Goal: Find specific page/section: Find specific page/section

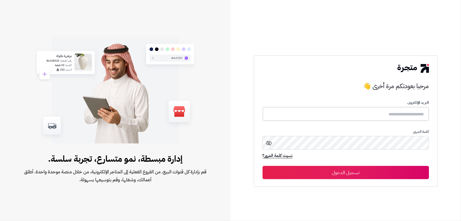
type input "*****"
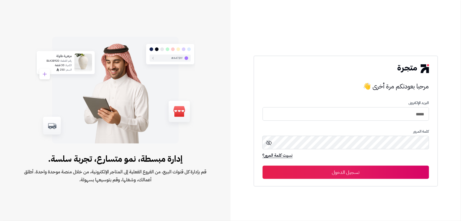
click at [271, 168] on button "تسجيل الدخول" at bounding box center [346, 171] width 166 height 13
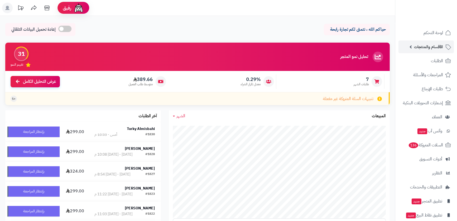
click at [419, 48] on span "الأقسام والمنتجات" at bounding box center [428, 46] width 29 height 7
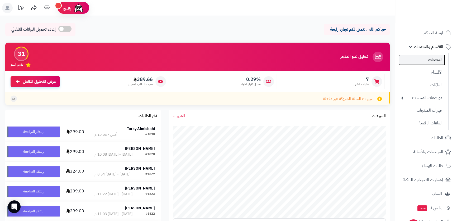
click at [428, 60] on link "المنتجات" at bounding box center [422, 59] width 47 height 11
